Goal: Information Seeking & Learning: Learn about a topic

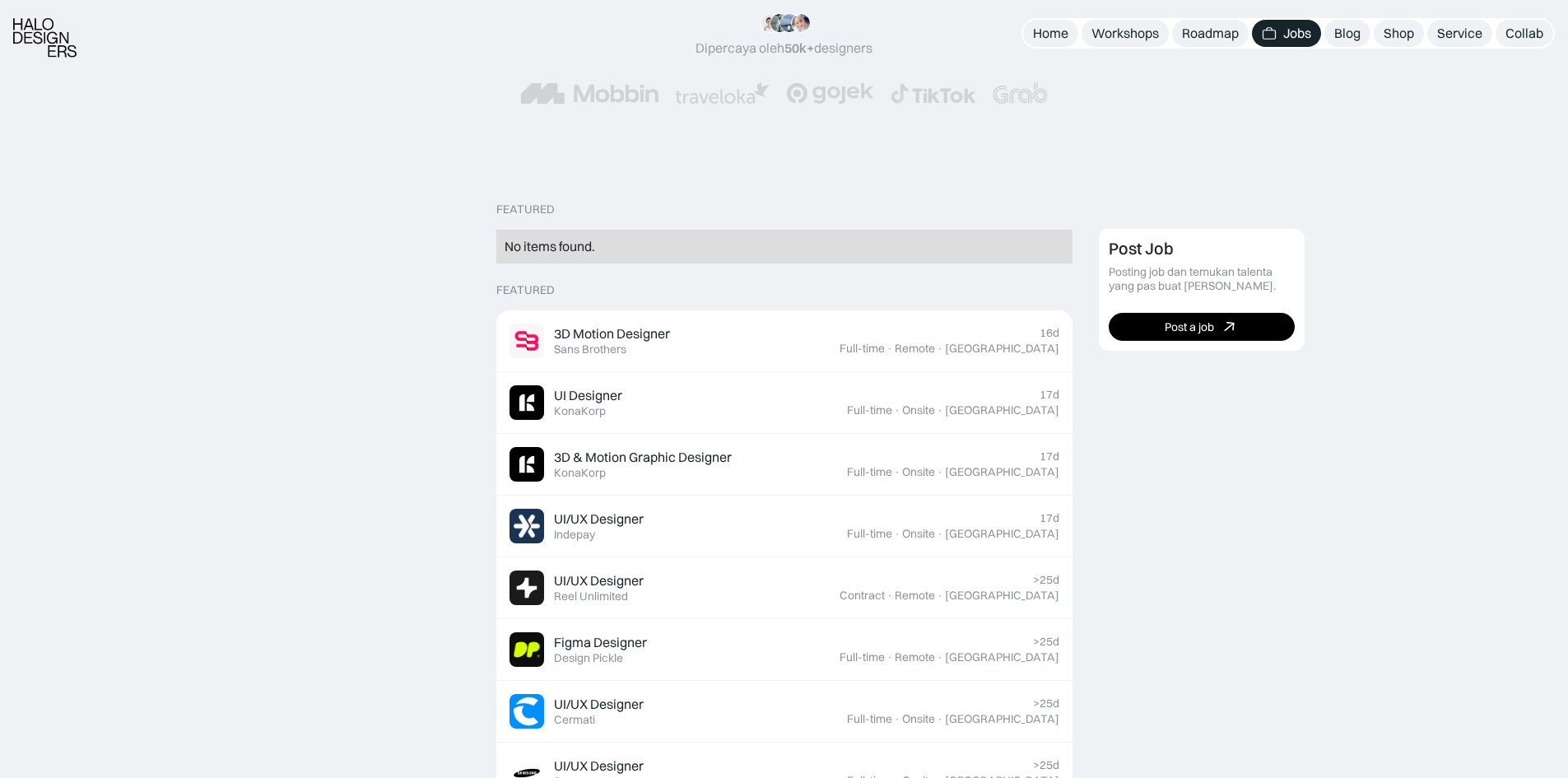
scroll to position [247, 0]
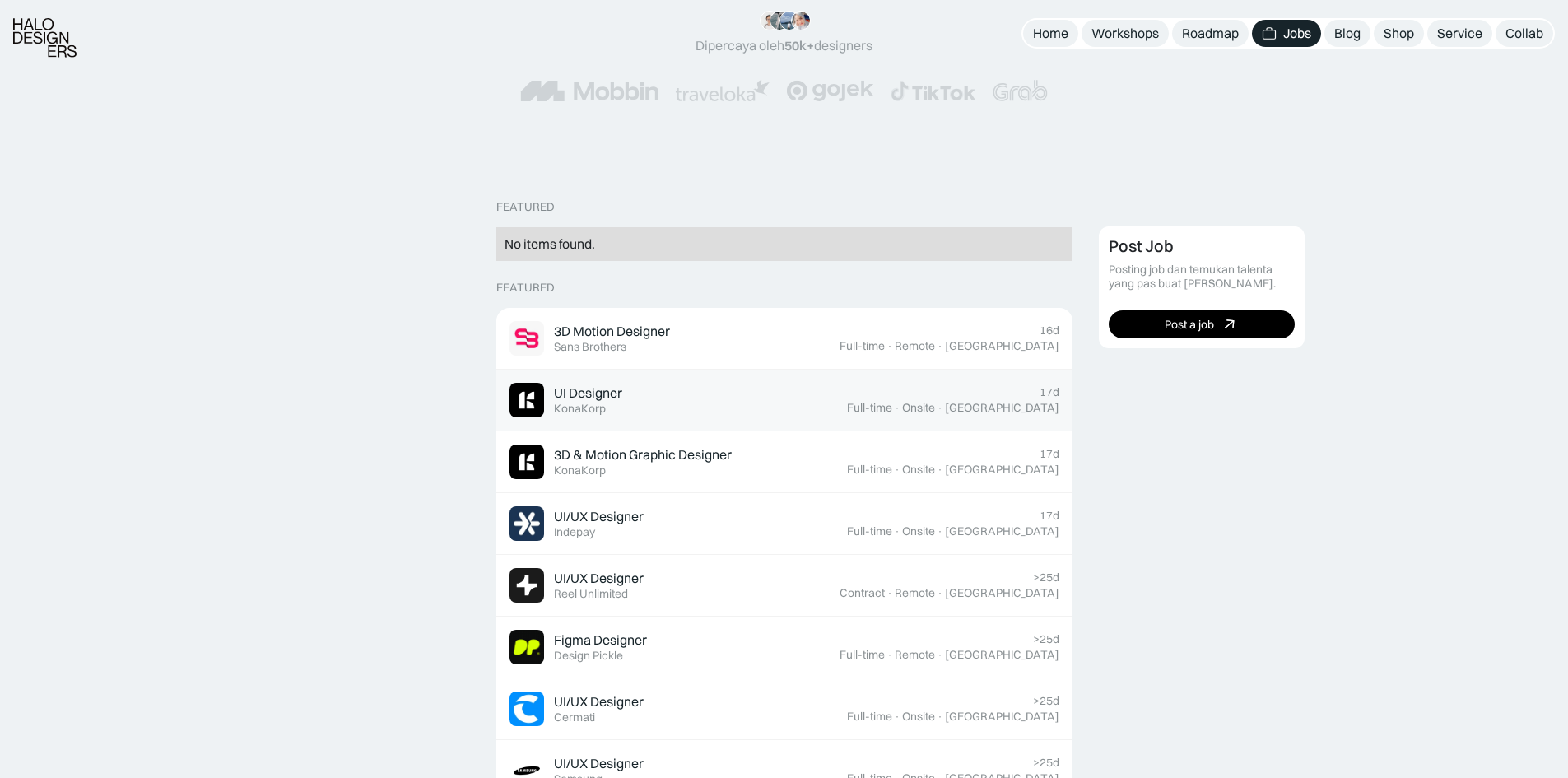
click at [672, 400] on div "UI Designer Featured KonaKorp" at bounding box center [678, 400] width 337 height 34
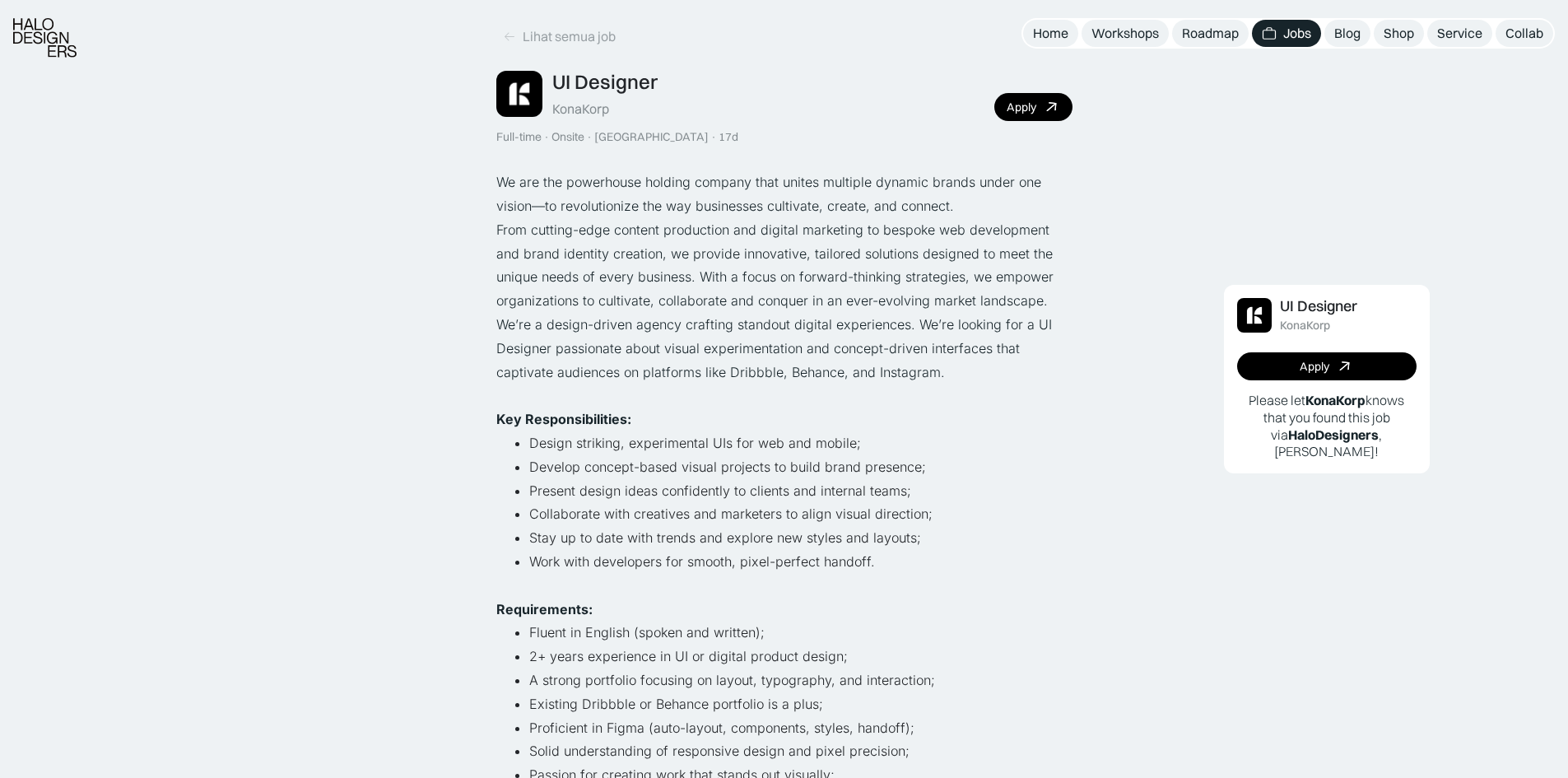
scroll to position [330, 0]
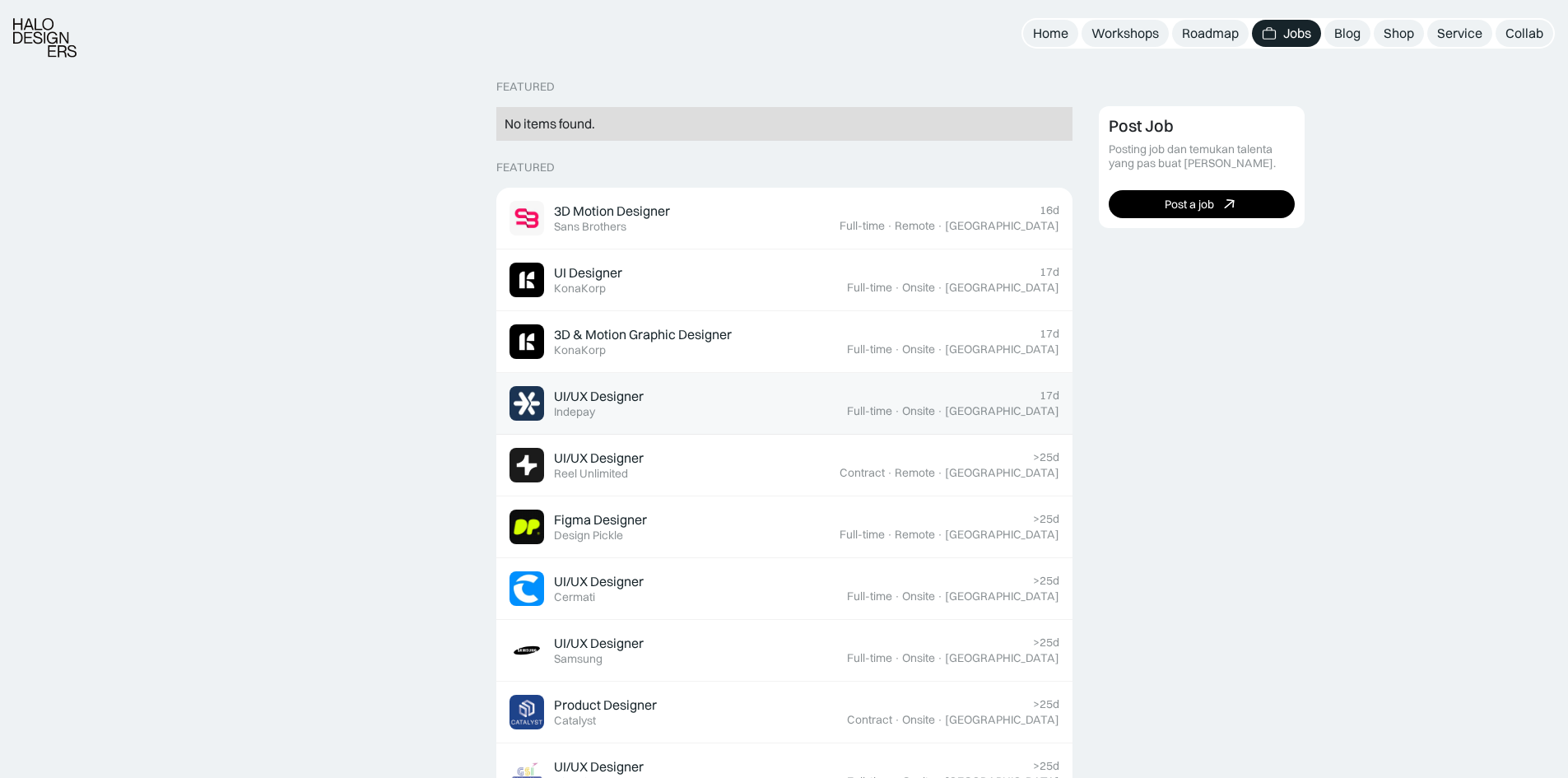
scroll to position [683, 0]
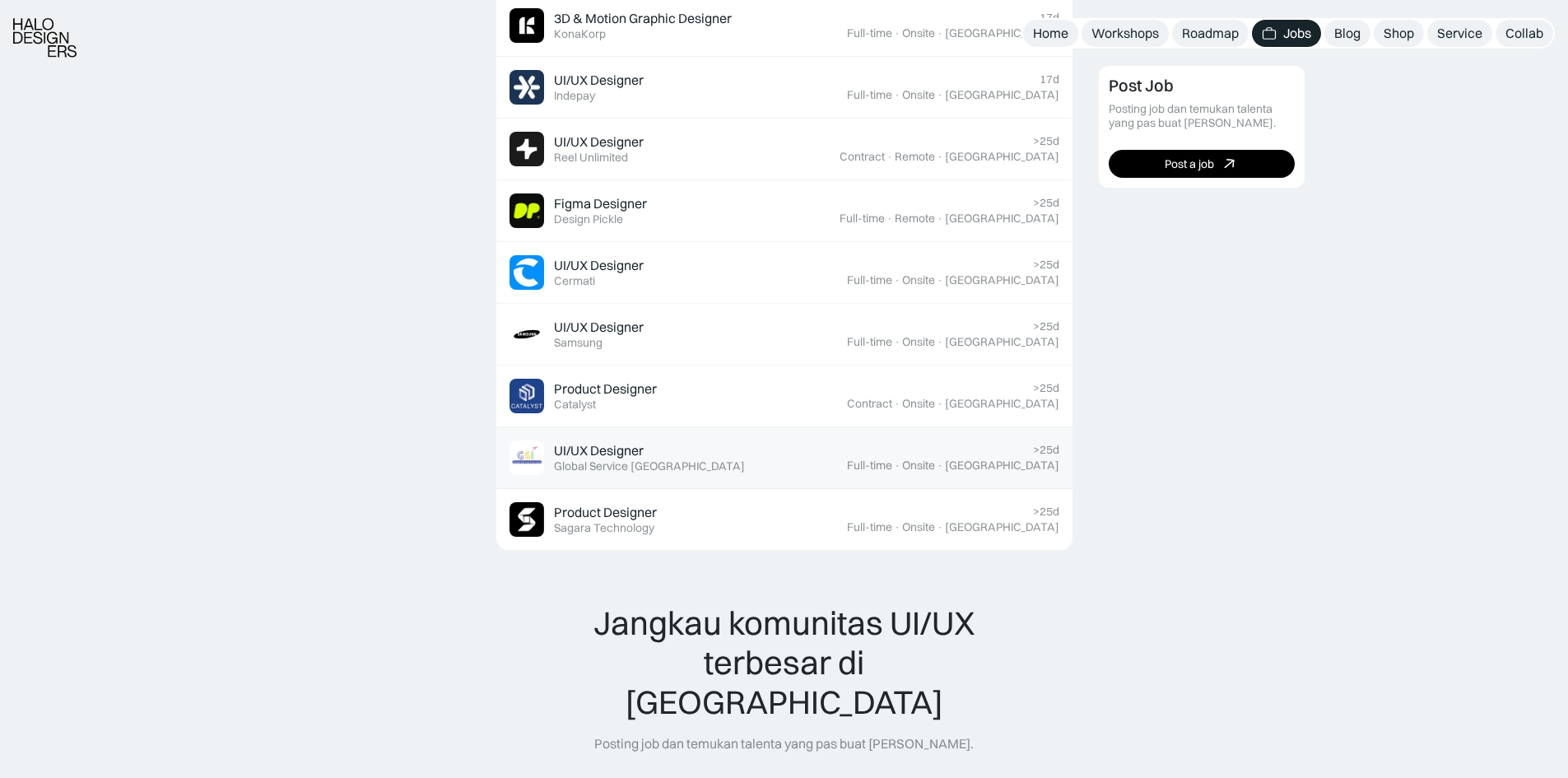
click at [677, 450] on div "UI/UX Designer Featured Global Service Indonesia" at bounding box center [649, 458] width 191 height 31
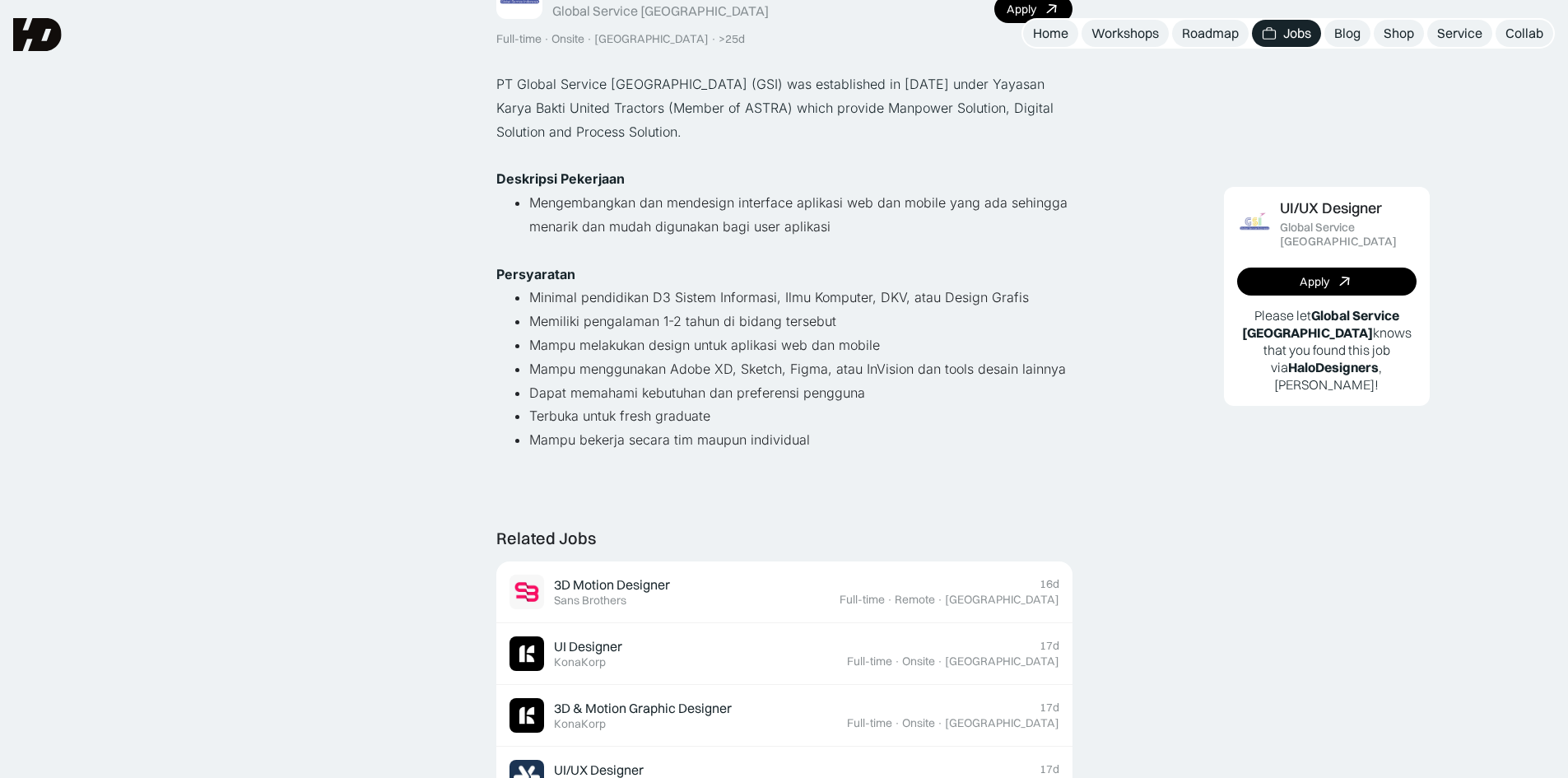
scroll to position [82, 0]
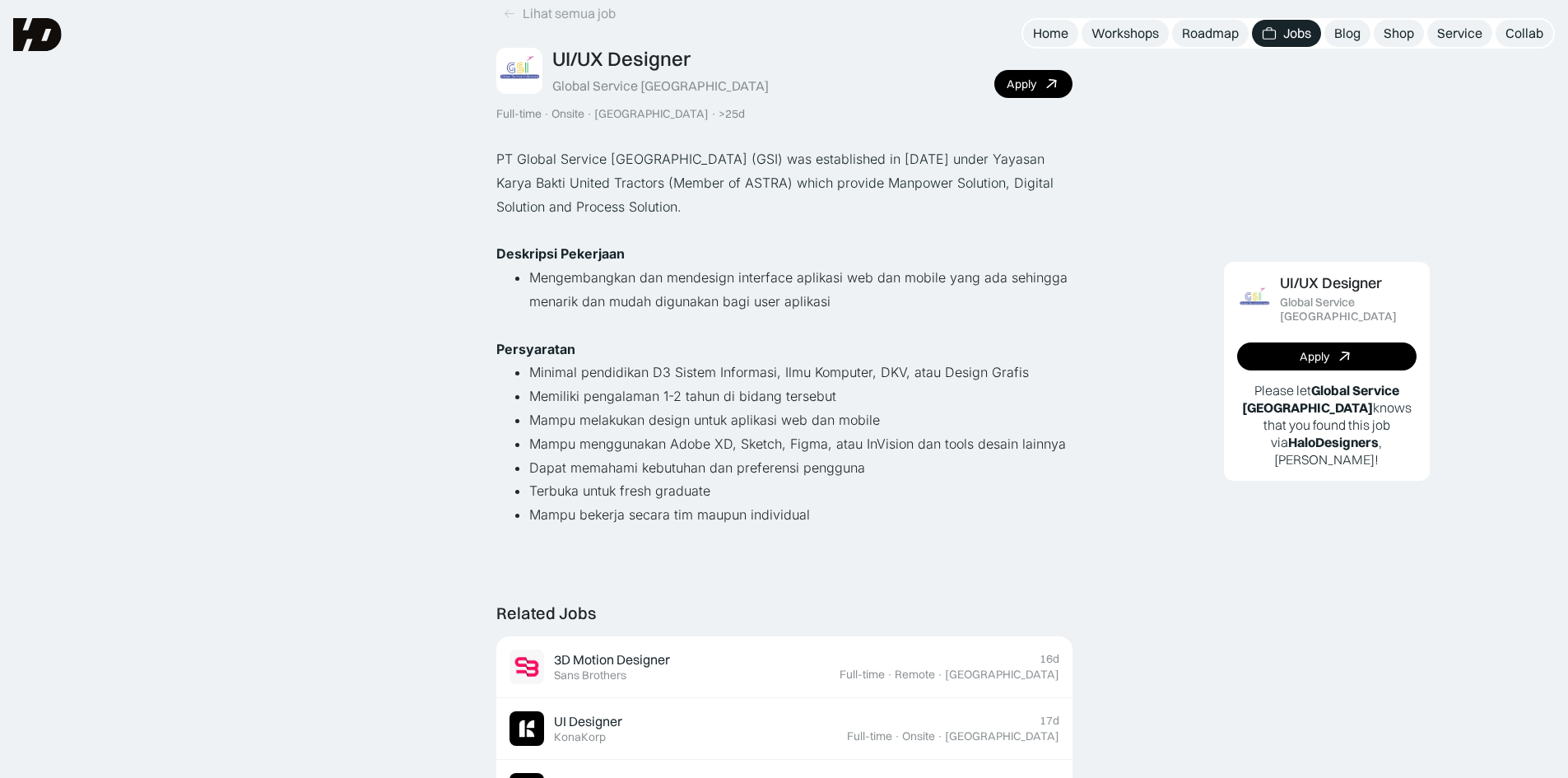
click at [1317, 328] on div "UI/UX Designer Global Service Indonesia Apply Please let Global Service Indones…" at bounding box center [1326, 371] width 206 height 219
click at [1317, 342] on link "Apply" at bounding box center [1326, 356] width 179 height 28
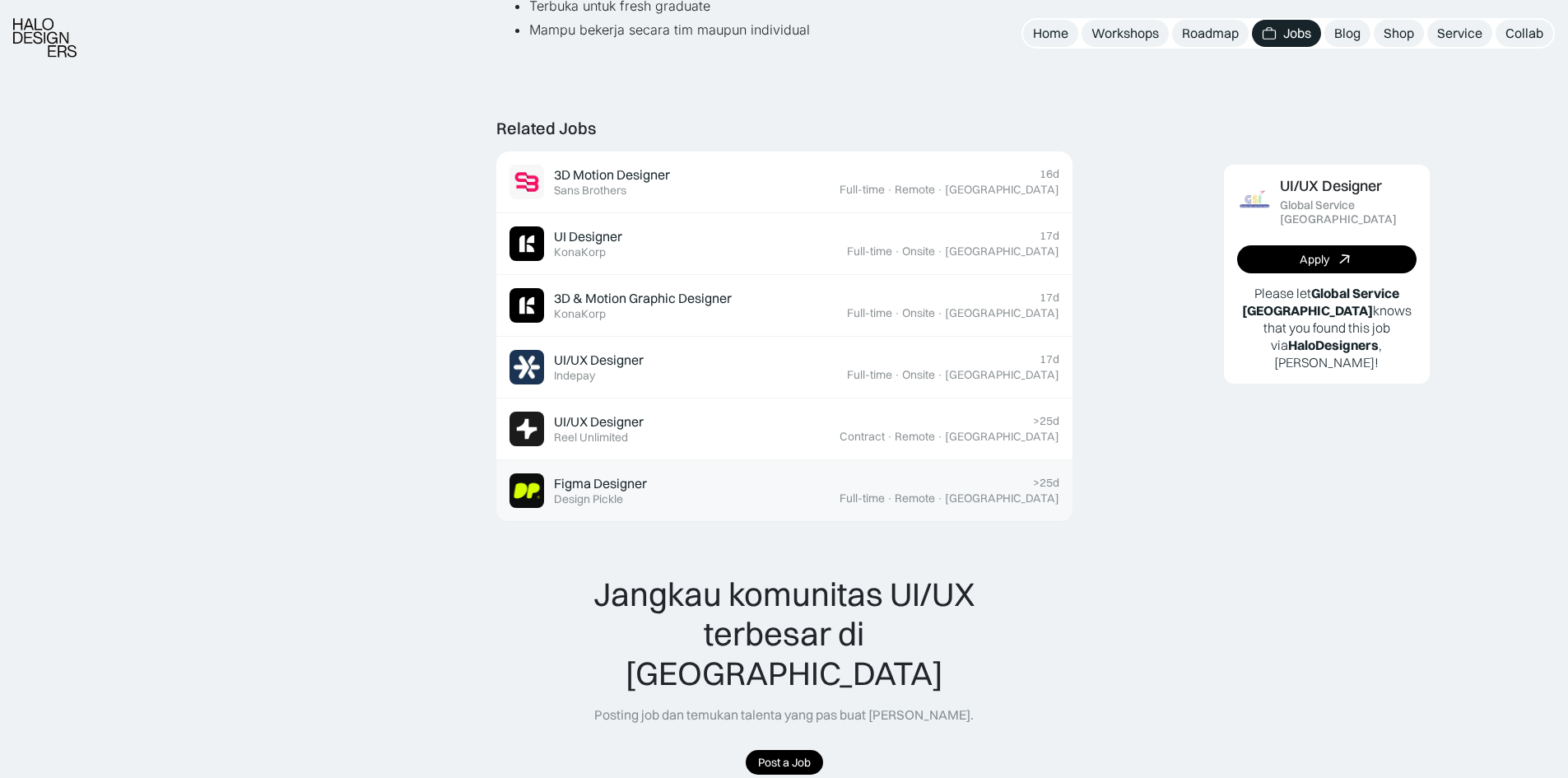
scroll to position [576, 0]
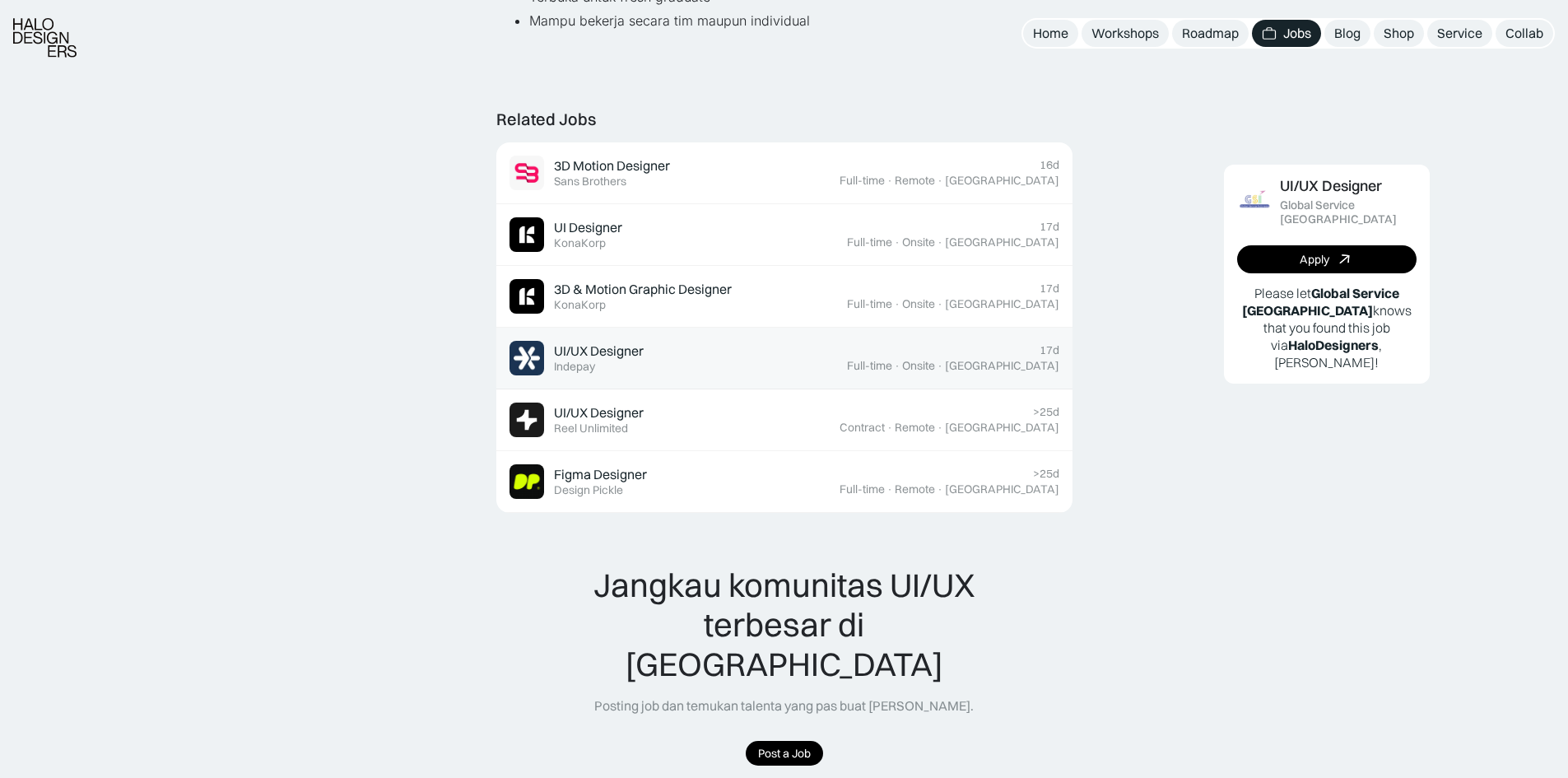
click at [718, 373] on div "UI/UX Designer Featured Indepay" at bounding box center [678, 357] width 337 height 34
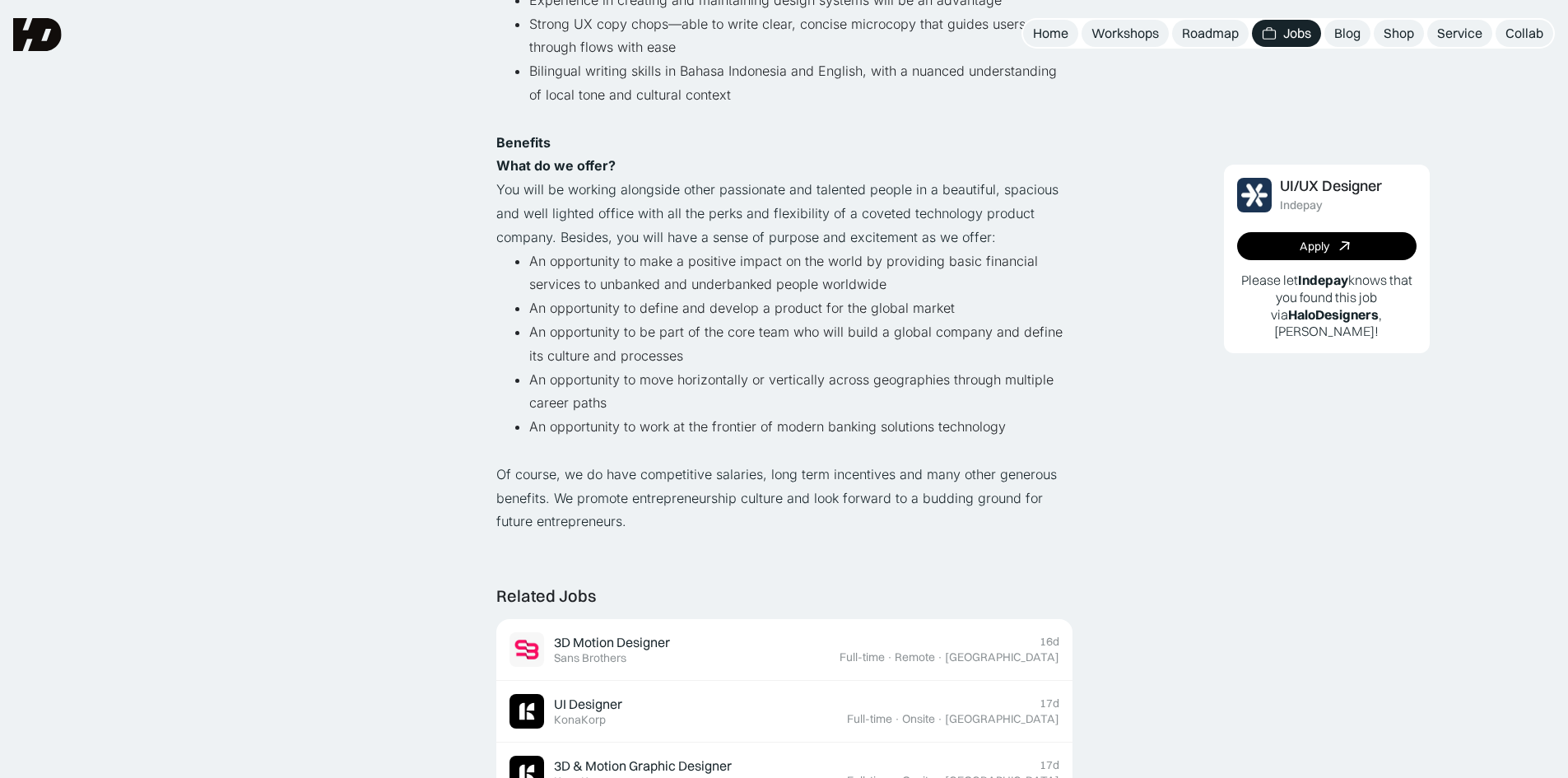
scroll to position [943, 0]
